Goal: Communication & Community: Connect with others

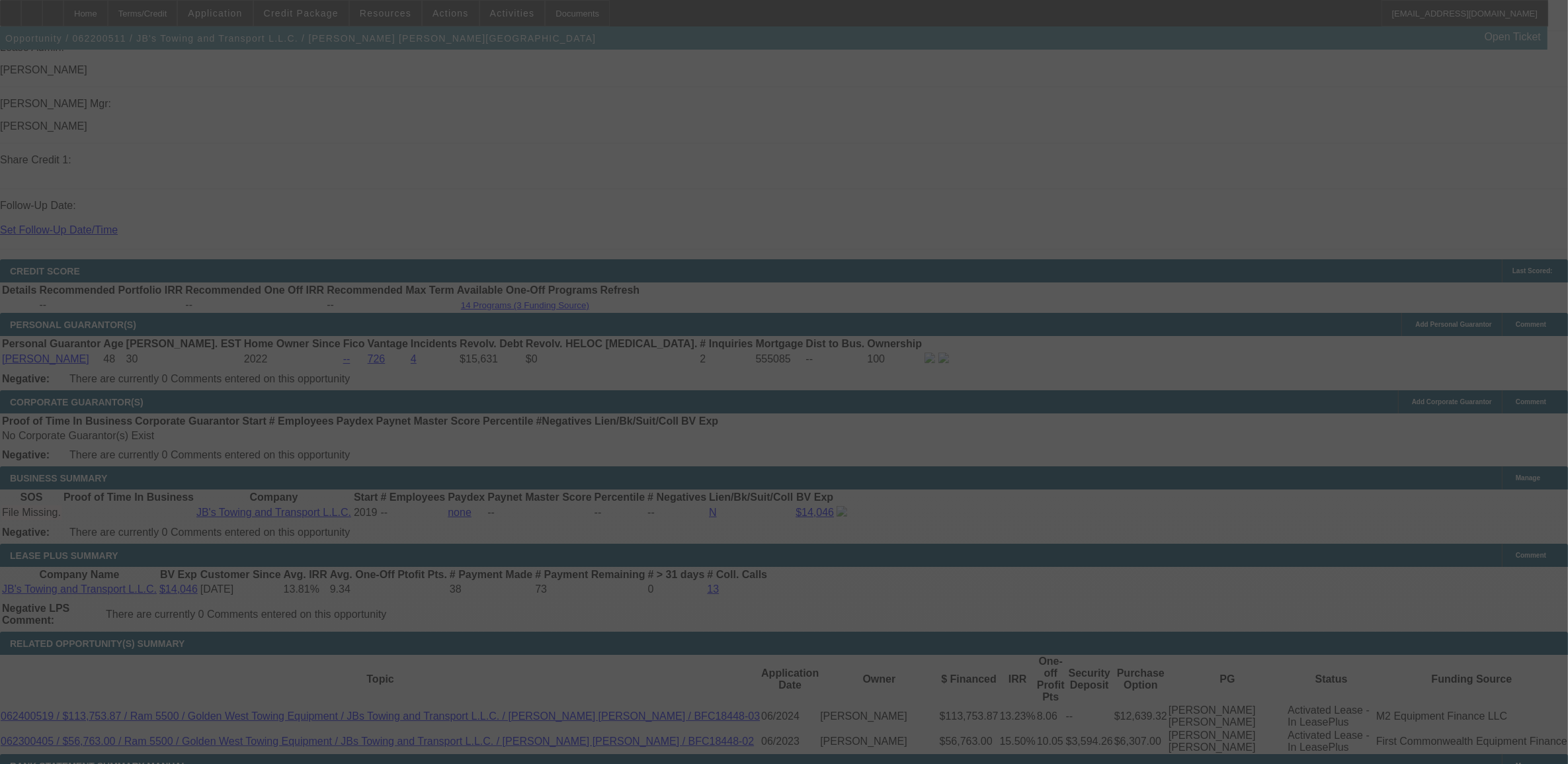
scroll to position [1817, 0]
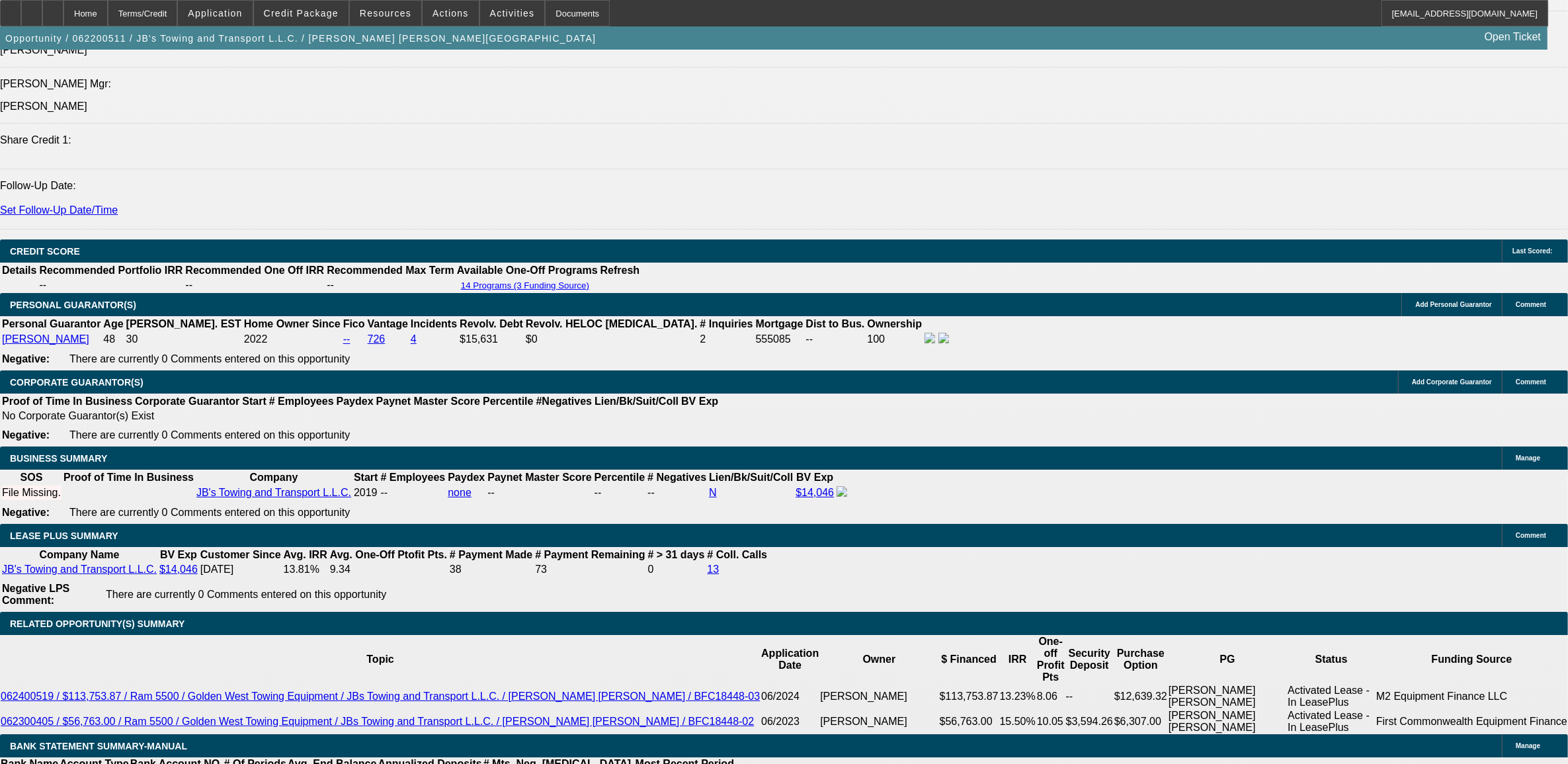
select select "0.1"
select select "0"
select select "0.1"
select select "0"
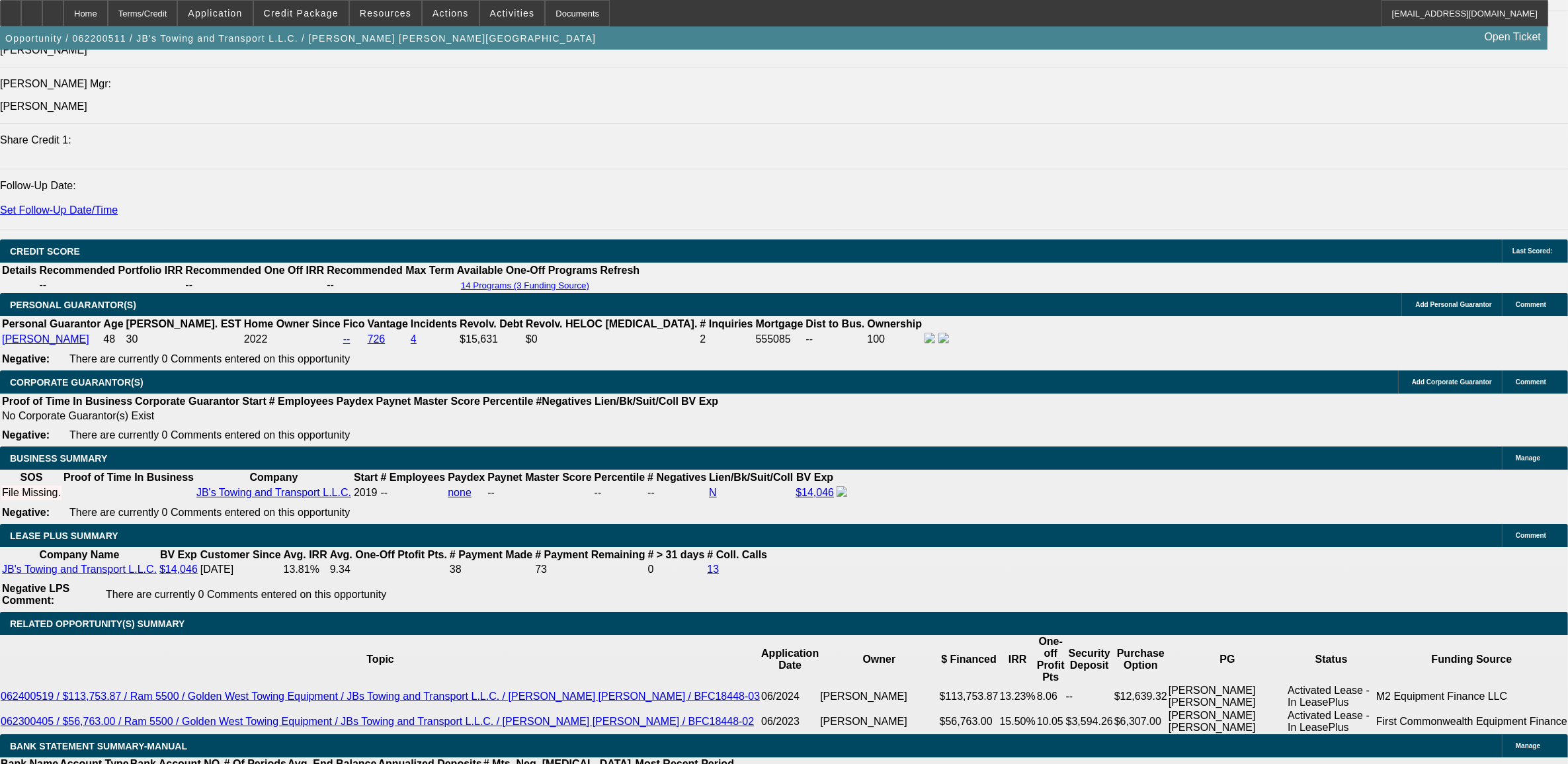
select select "0.1"
select select "0"
select select "0.1"
select select "0"
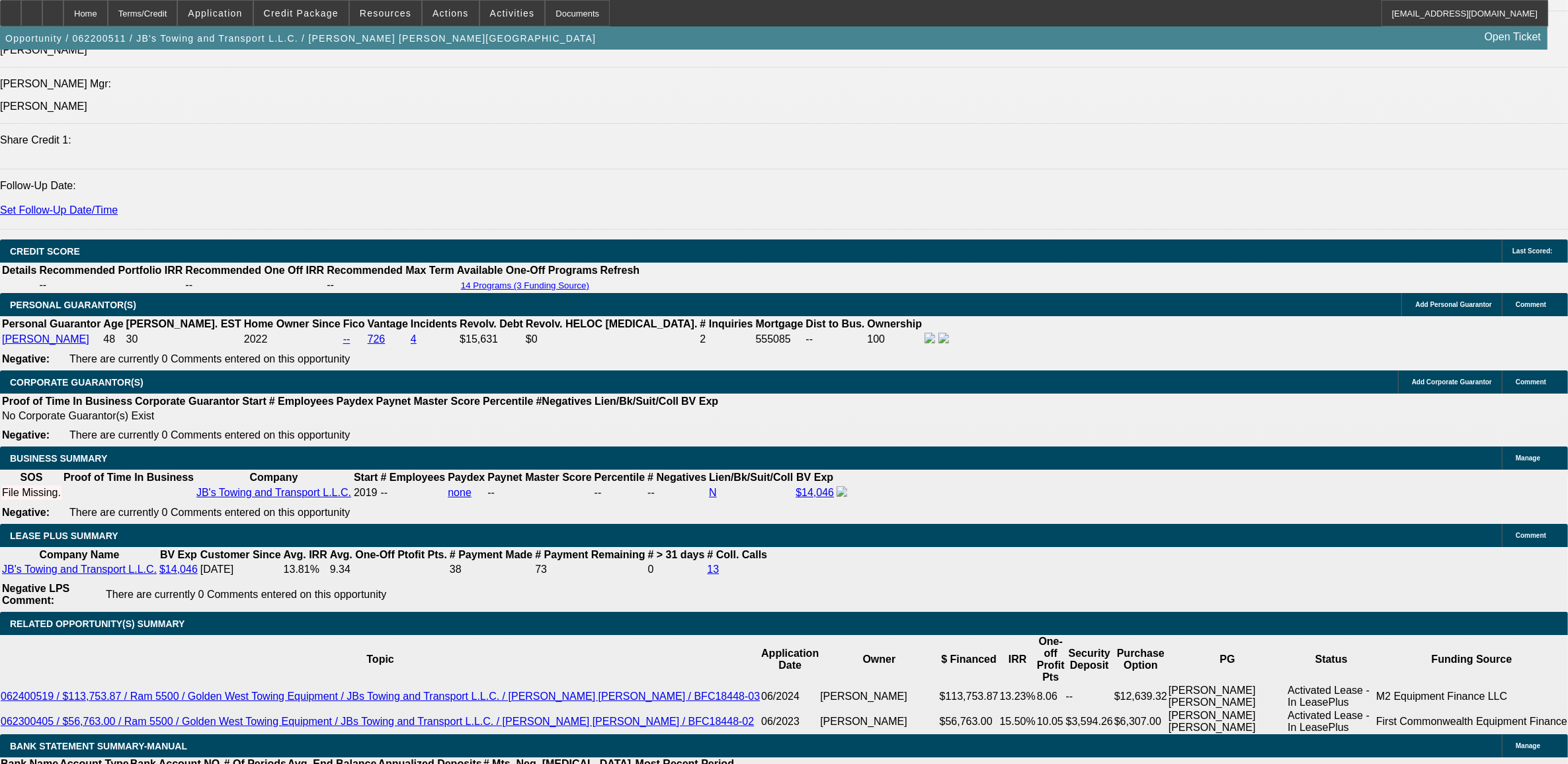
select select "0"
select select "0.1"
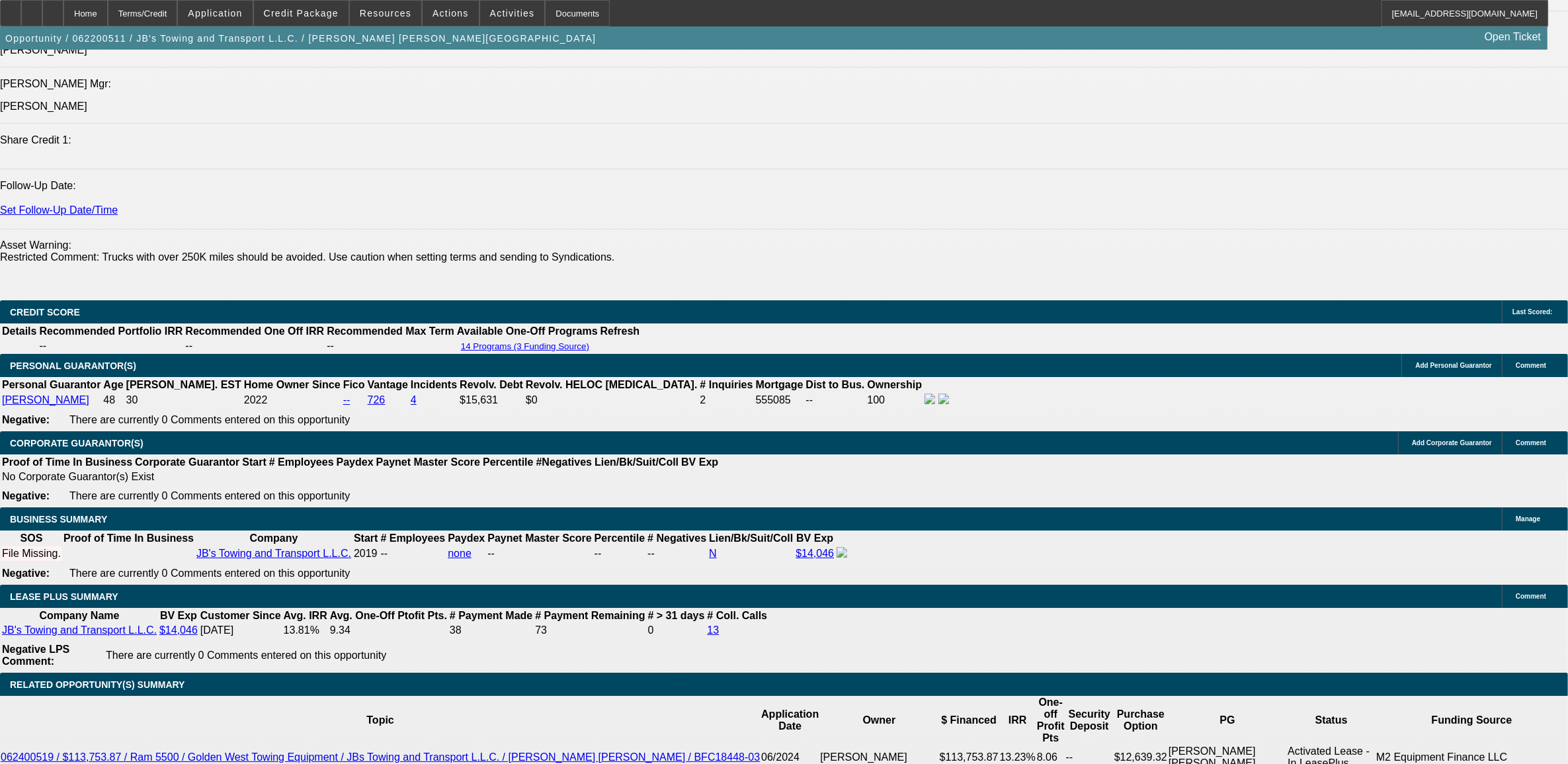
select select "1"
select select "2"
select select "4"
select select "1"
select select "3"
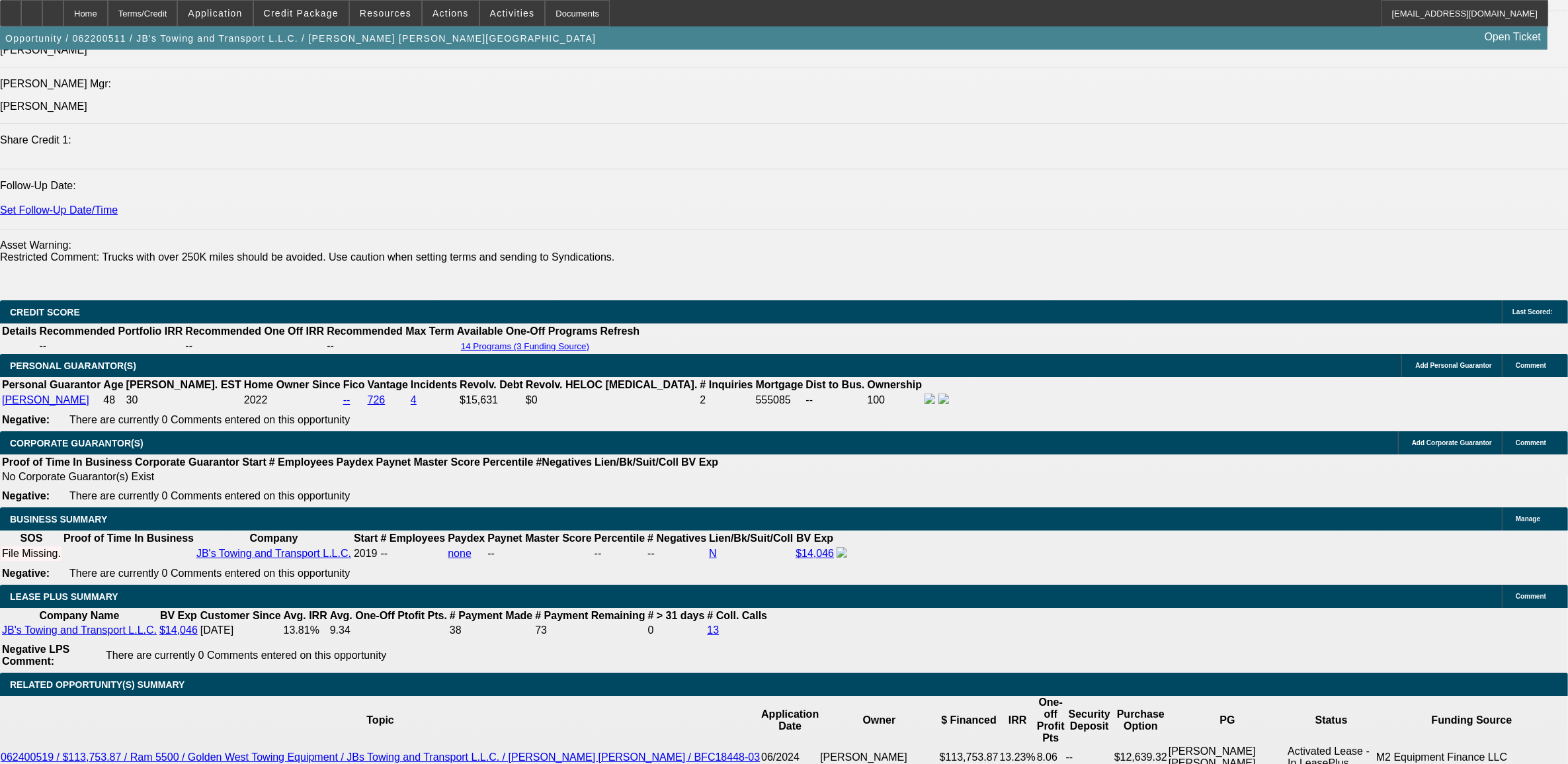
select select "4"
select select "1"
select select "3"
select select "4"
select select "1"
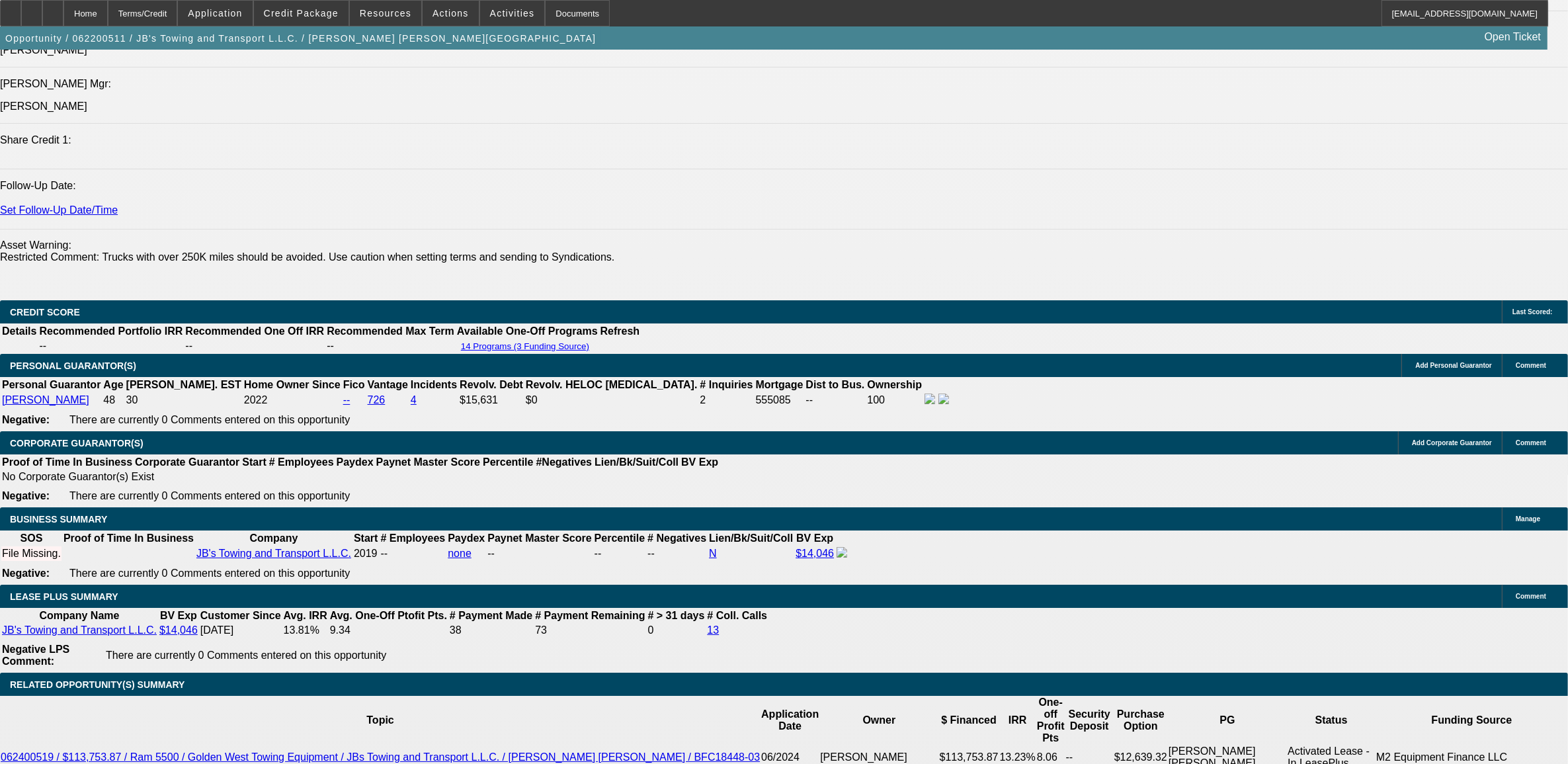
select select "3"
select select "4"
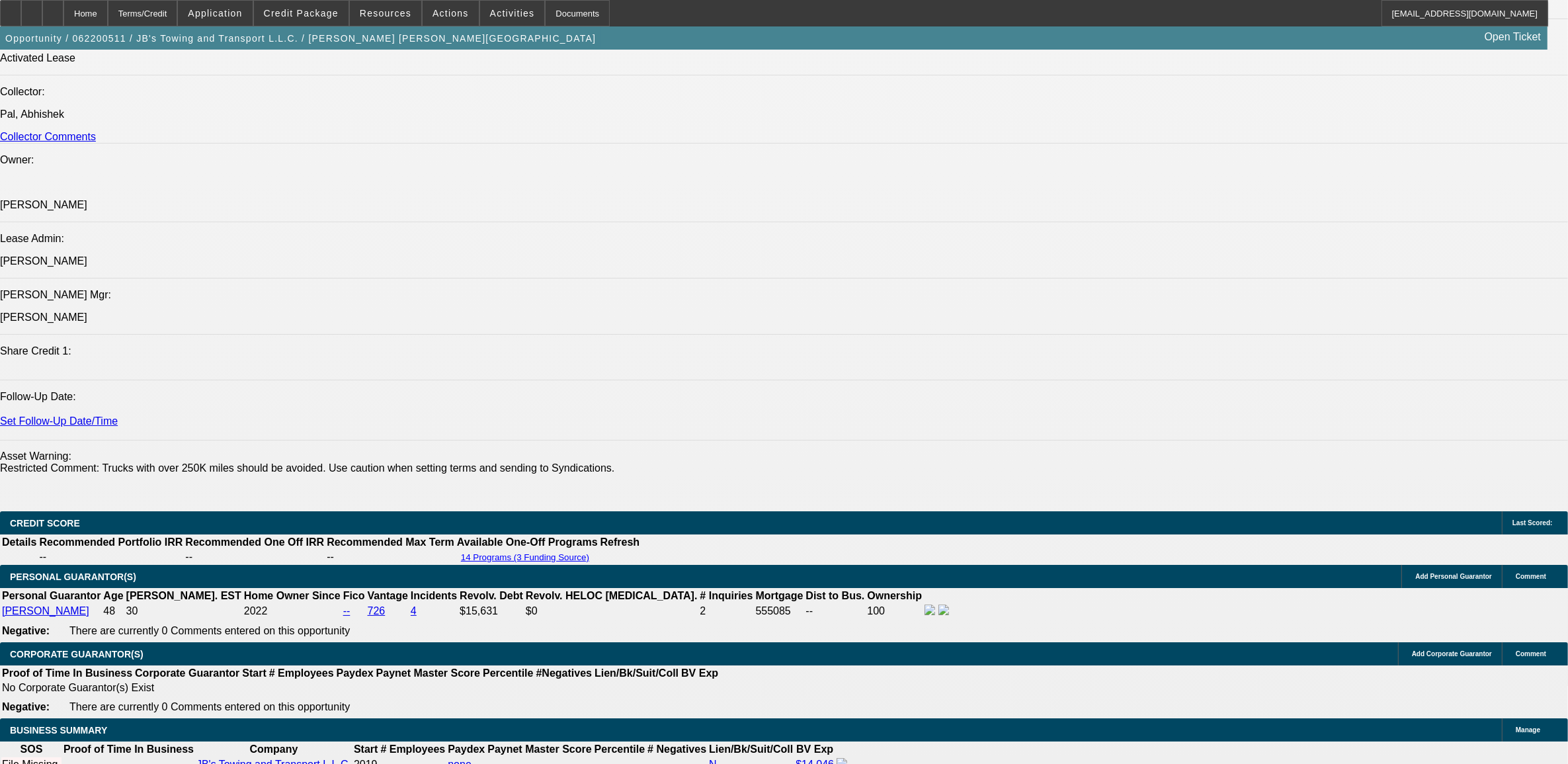
scroll to position [1813, 0]
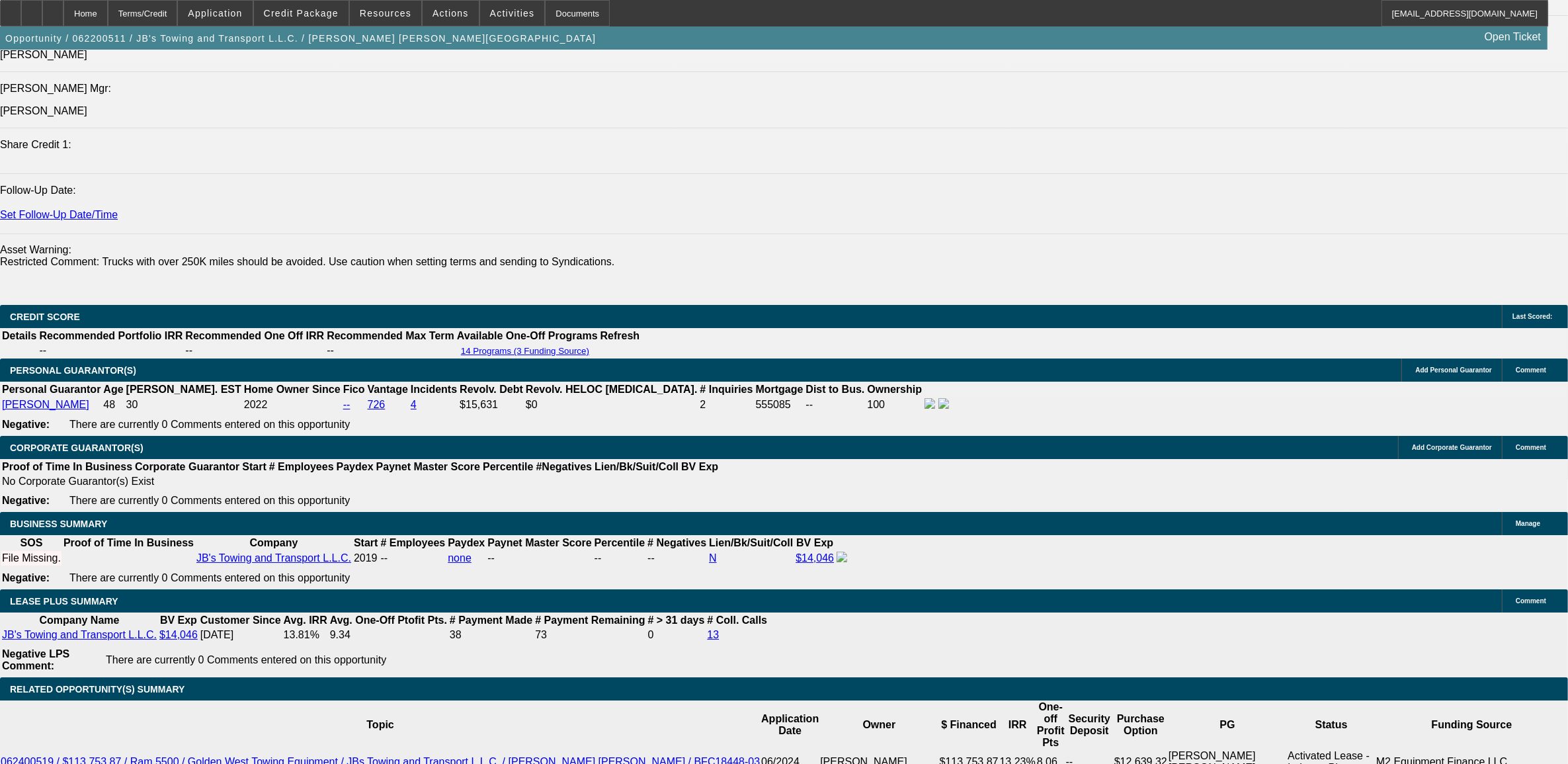
drag, startPoint x: 1227, startPoint y: 170, endPoint x: 1230, endPoint y: 184, distance: 14.3
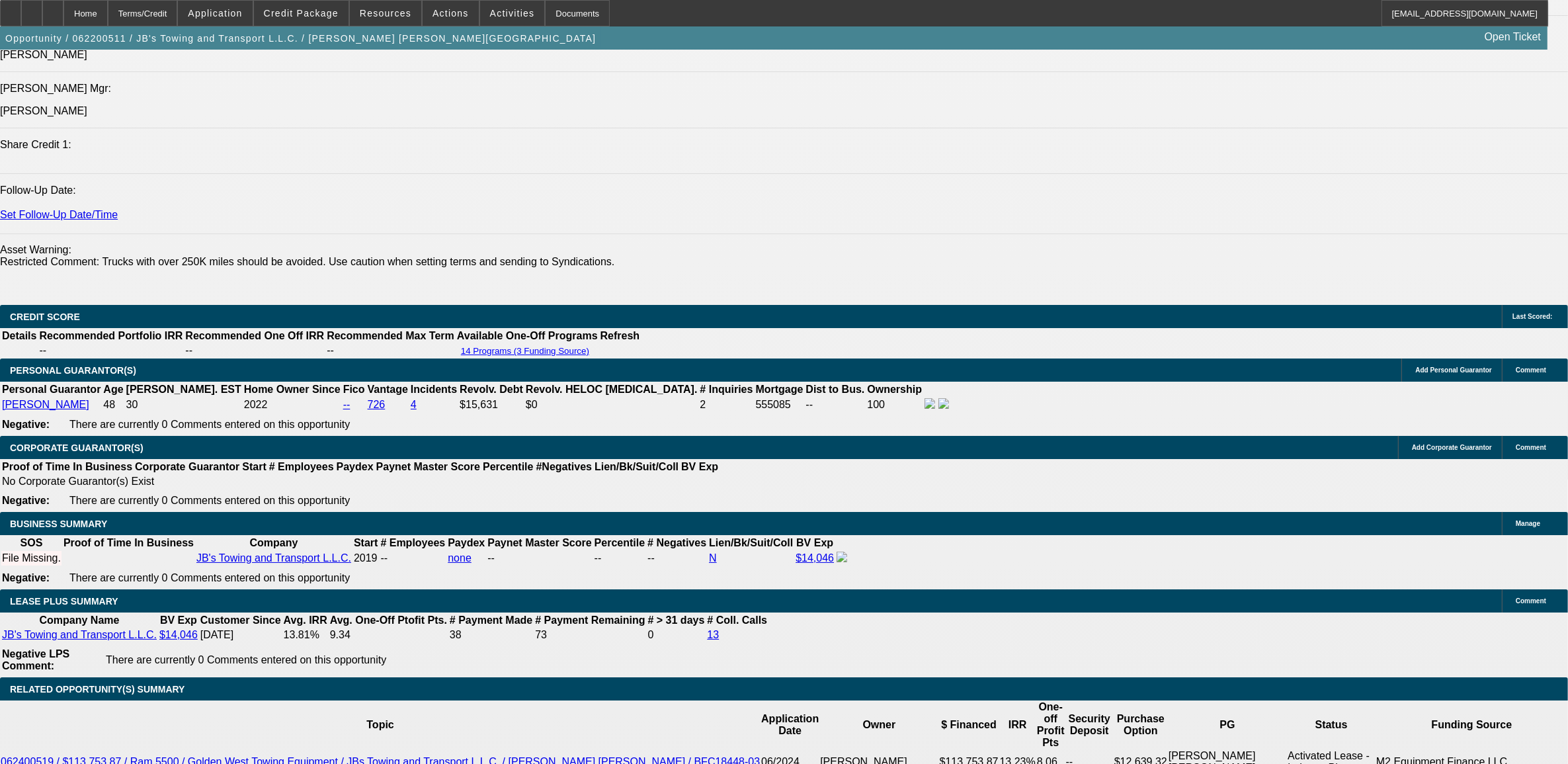
scroll to position [165, 0]
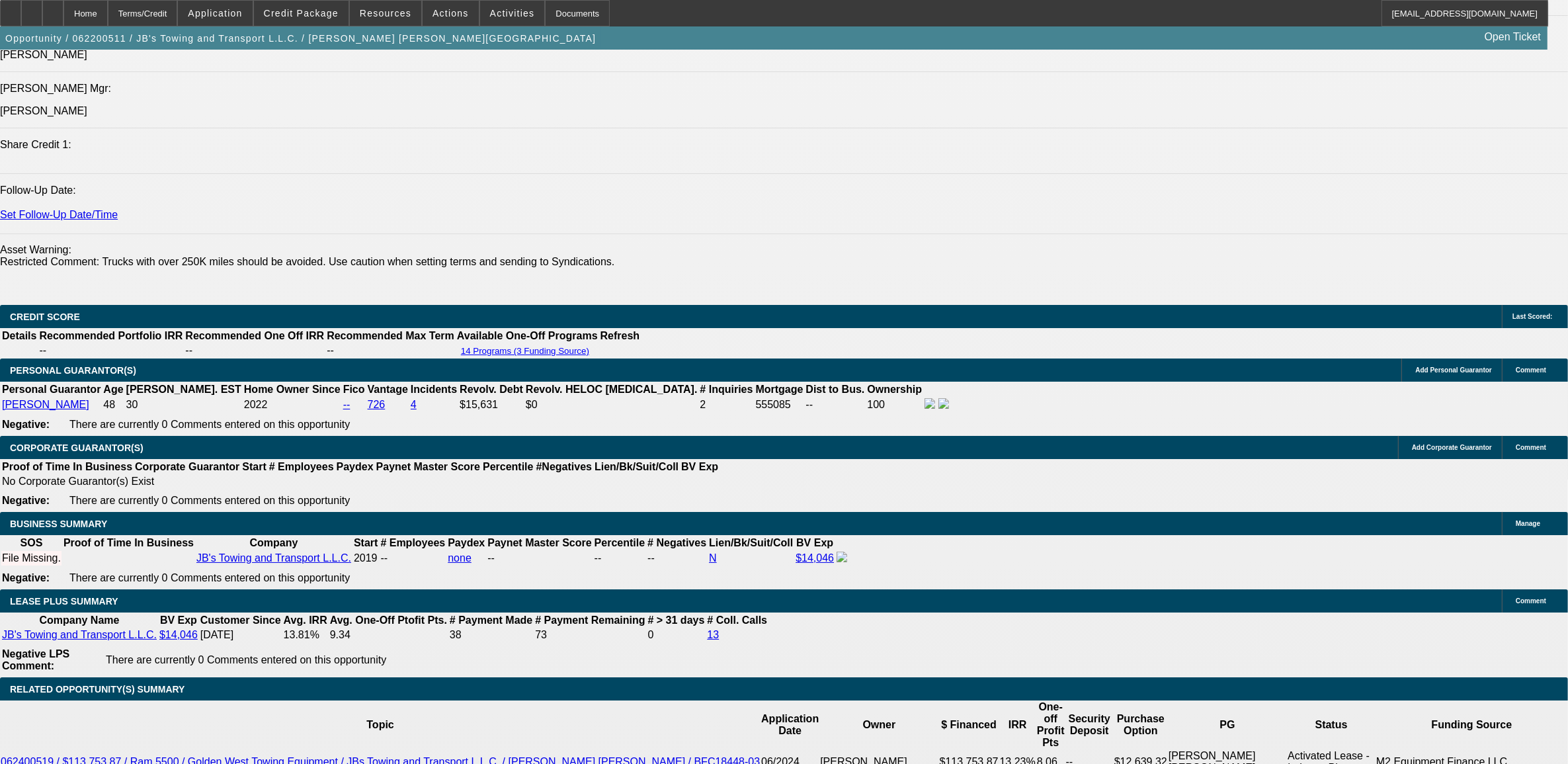
drag, startPoint x: 1207, startPoint y: 202, endPoint x: 1224, endPoint y: 200, distance: 17.1
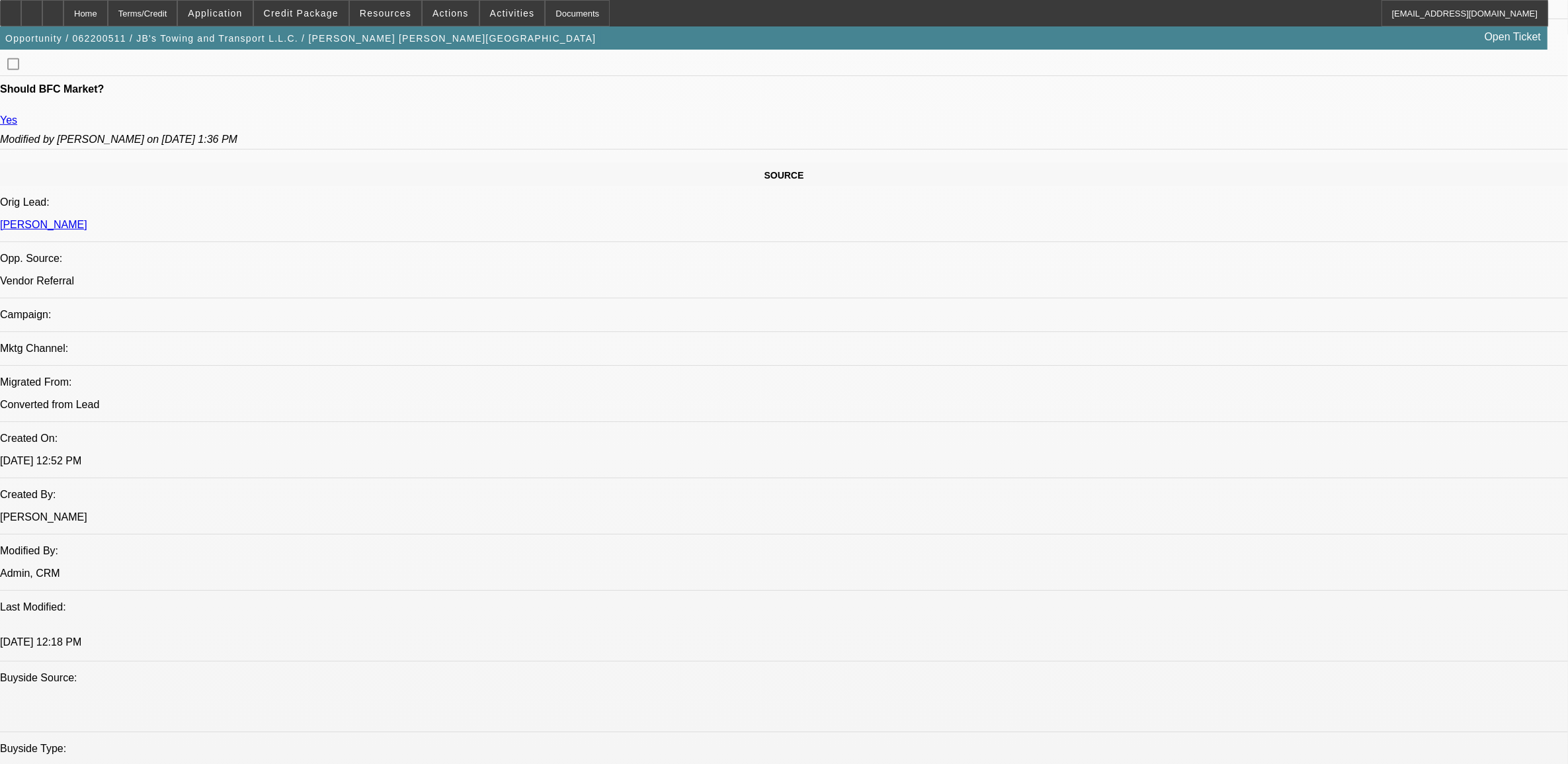
scroll to position [738, 0]
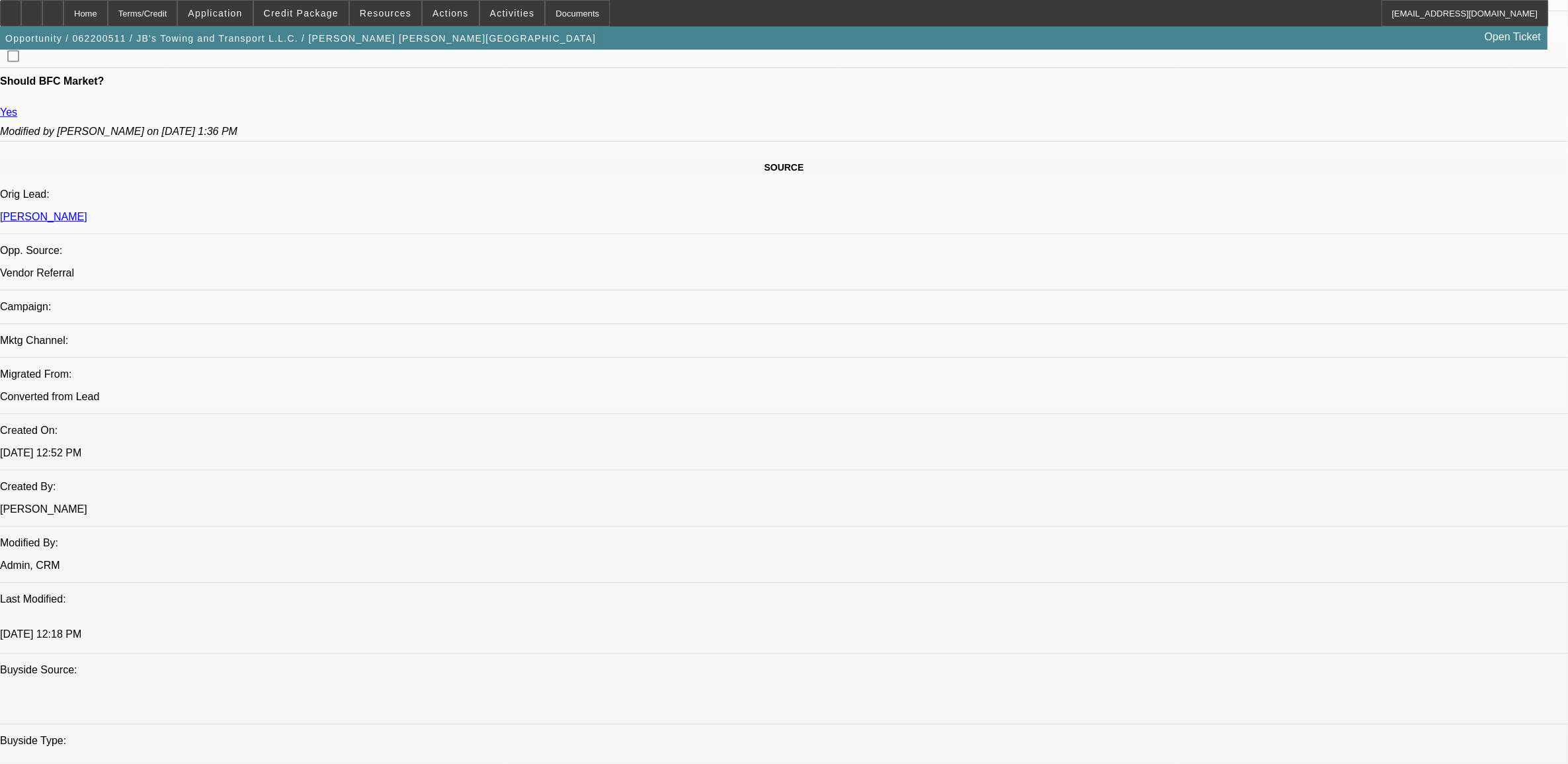
drag, startPoint x: 775, startPoint y: 212, endPoint x: 838, endPoint y: 212, distance: 63.0
drag, startPoint x: 838, startPoint y: 212, endPoint x: 761, endPoint y: 226, distance: 78.3
drag, startPoint x: 638, startPoint y: 218, endPoint x: 800, endPoint y: 222, distance: 162.0
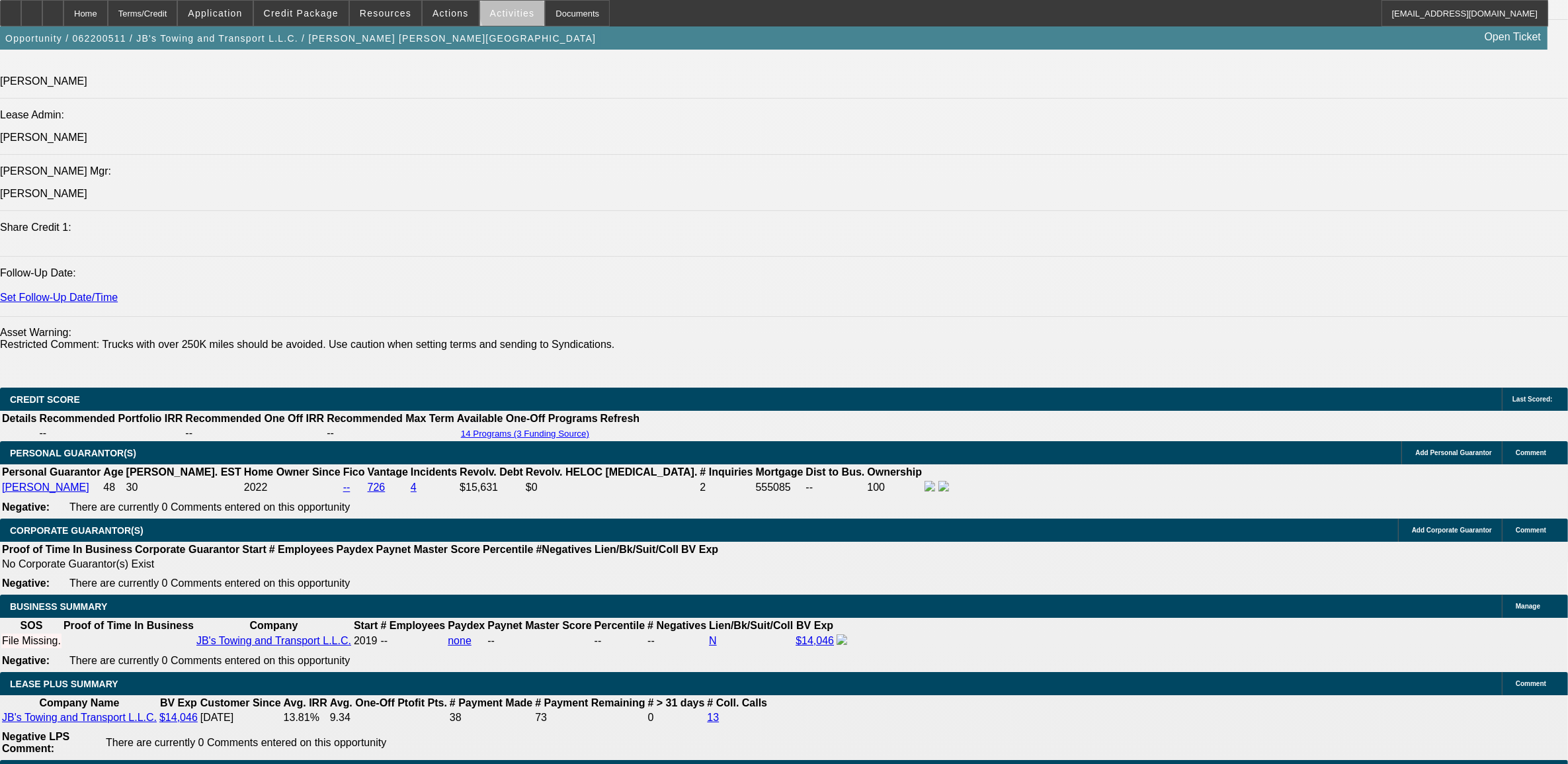
click at [510, 12] on span "Activities" at bounding box center [512, 13] width 45 height 11
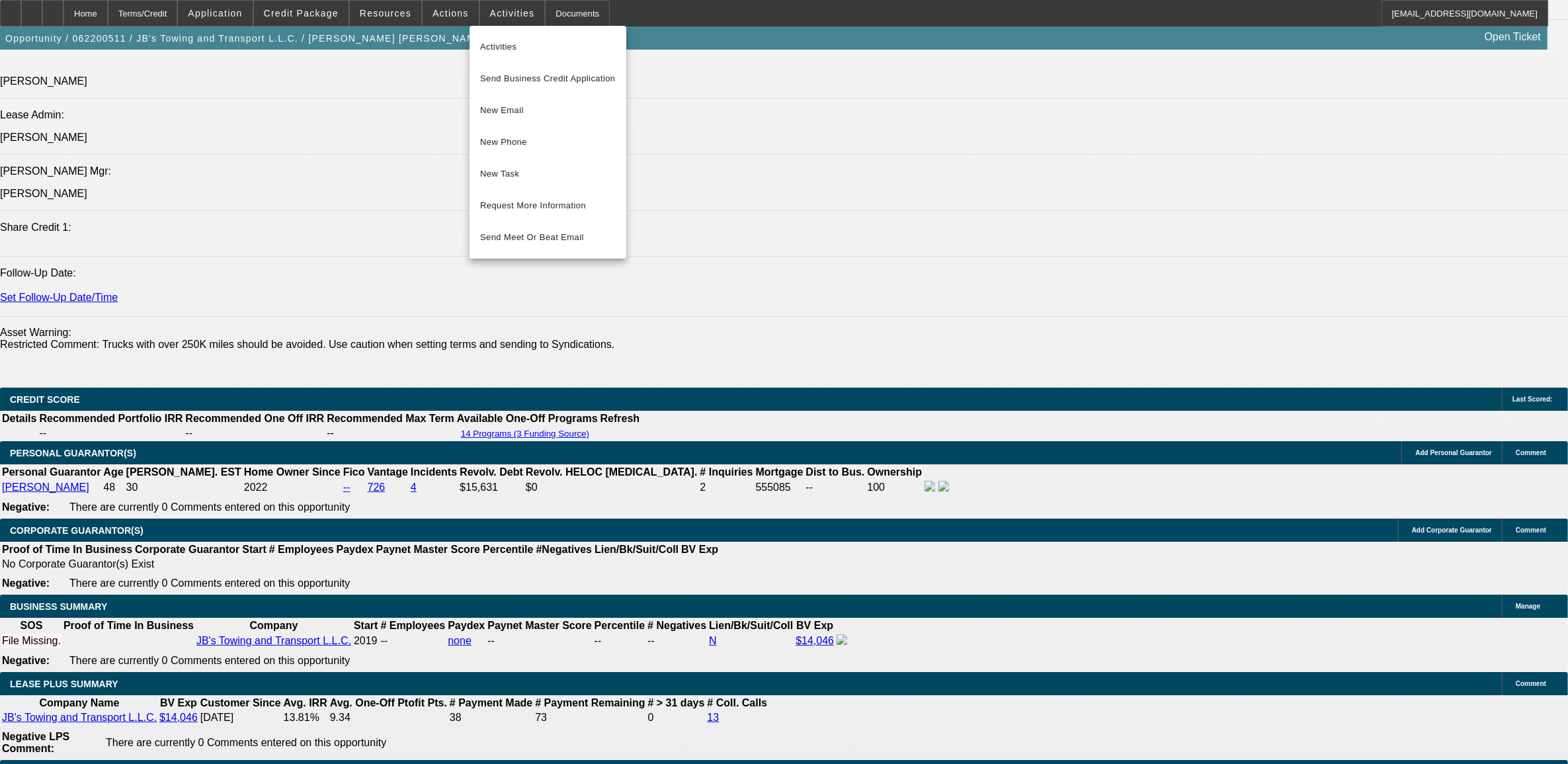
click at [893, 285] on div at bounding box center [784, 382] width 1568 height 764
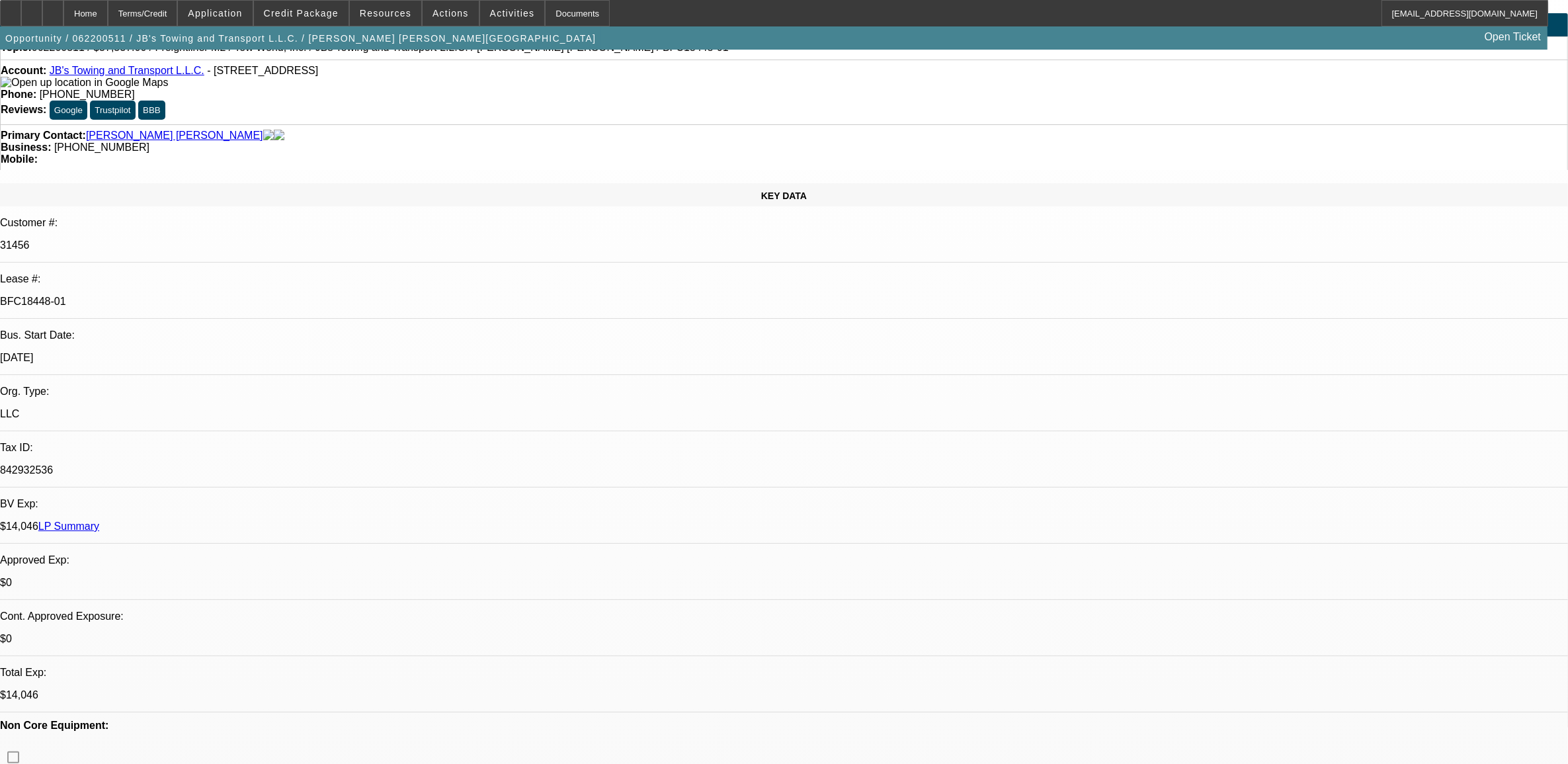
scroll to position [0, 0]
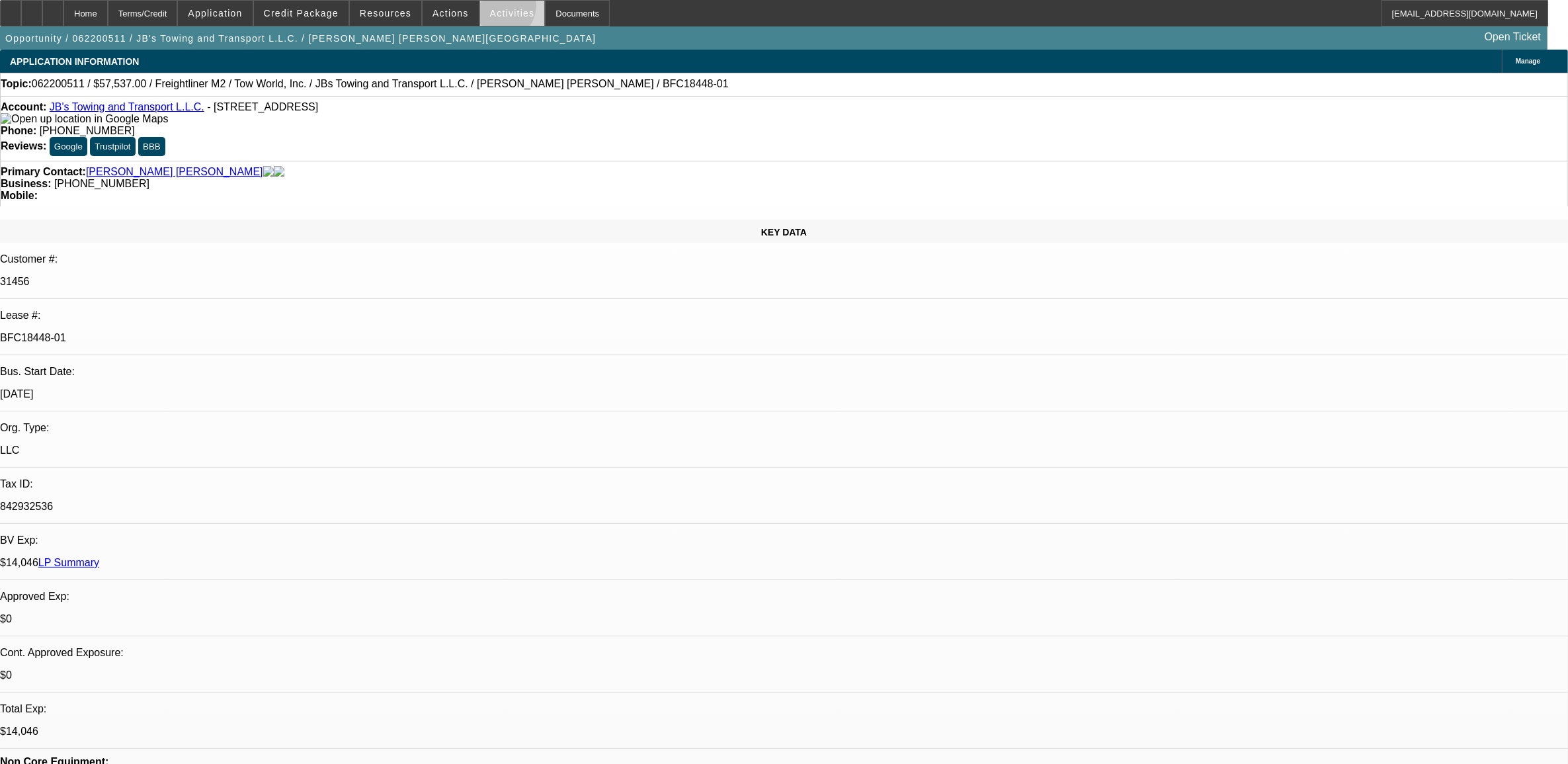
click at [490, 8] on span "Activities" at bounding box center [512, 13] width 45 height 11
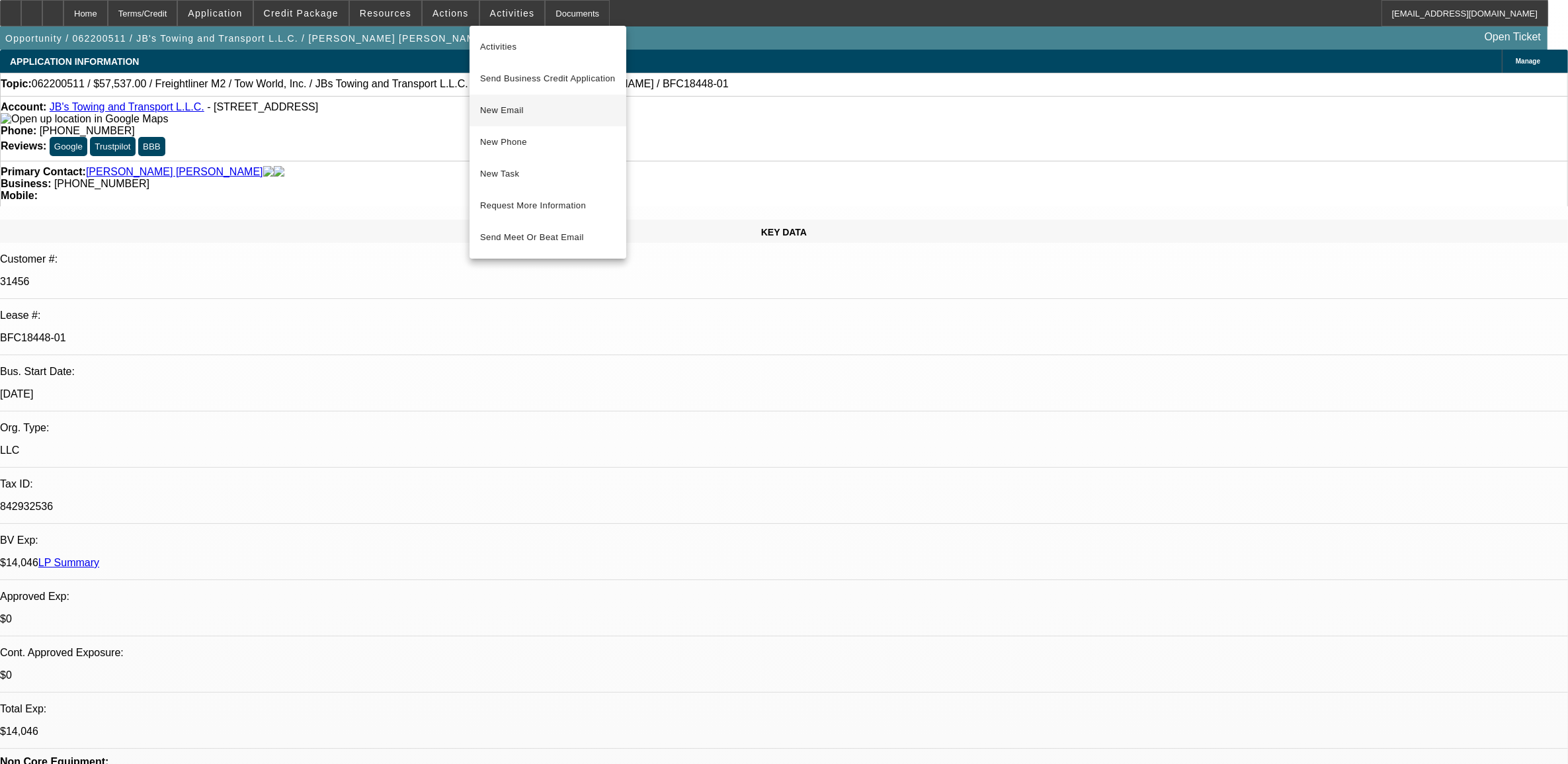
click at [520, 104] on span "New Email" at bounding box center [548, 111] width 135 height 16
